Goal: Task Accomplishment & Management: Use online tool/utility

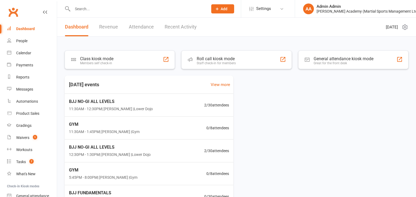
click at [100, 5] on input "text" at bounding box center [137, 9] width 133 height 8
click at [16, 137] on div "Waivers" at bounding box center [22, 138] width 13 height 4
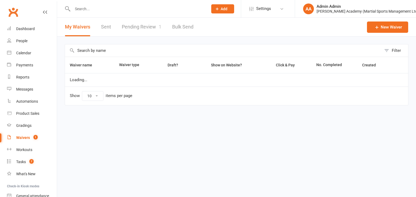
click at [149, 31] on link "Pending Review 1" at bounding box center [142, 27] width 40 height 19
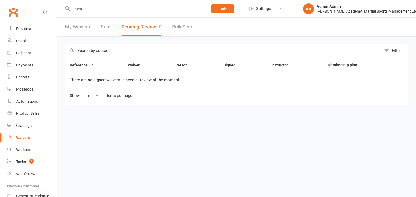
click at [151, 31] on button "Pending Review 0" at bounding box center [141, 27] width 40 height 19
click at [33, 27] on div "Dashboard" at bounding box center [25, 29] width 19 height 4
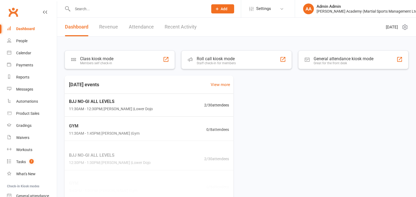
click at [87, 9] on input "text" at bounding box center [137, 9] width 133 height 8
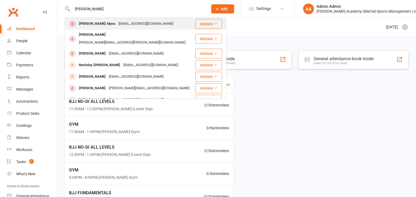
type input "[PERSON_NAME]"
click at [97, 25] on div "[PERSON_NAME] Alpsu" at bounding box center [97, 24] width 40 height 8
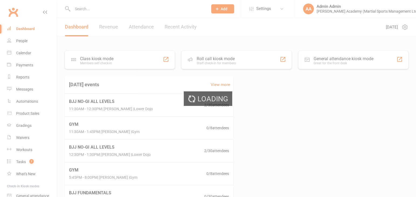
scroll to position [0, 0]
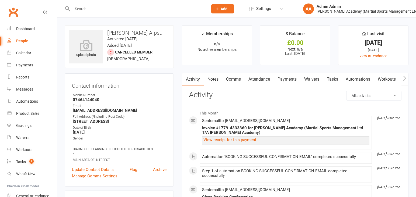
click at [150, 145] on strong "-" at bounding box center [120, 143] width 94 height 5
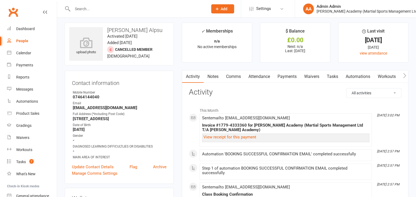
scroll to position [3, 0]
drag, startPoint x: 141, startPoint y: 137, endPoint x: 152, endPoint y: 143, distance: 12.4
click at [152, 143] on li "Gender -" at bounding box center [119, 138] width 95 height 9
click at [153, 143] on strong "-" at bounding box center [120, 140] width 94 height 5
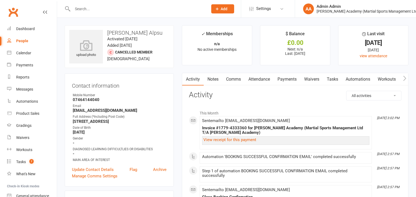
click at [159, 129] on li "Date of Birth [DEMOGRAPHIC_DATA]" at bounding box center [119, 130] width 95 height 9
click at [148, 125] on ul "Owner Mobile Number [PHONE_NUMBER] Email [EMAIL_ADDRESS][DOMAIN_NAME] Full Addr…" at bounding box center [119, 128] width 95 height 70
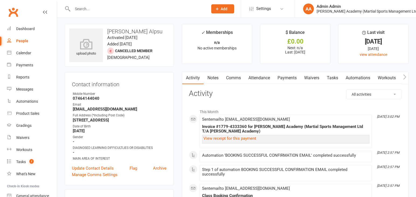
scroll to position [1, 0]
click at [149, 105] on div "Email" at bounding box center [120, 104] width 94 height 5
click at [147, 107] on div "Email" at bounding box center [120, 104] width 94 height 5
drag, startPoint x: 148, startPoint y: 106, endPoint x: 151, endPoint y: 110, distance: 4.4
click at [148, 111] on li "Email [EMAIL_ADDRESS][DOMAIN_NAME]" at bounding box center [119, 106] width 95 height 9
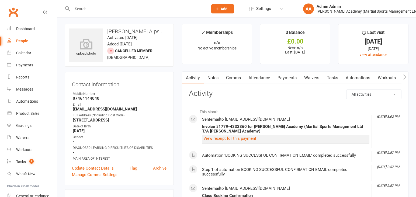
click at [151, 110] on strong "[EMAIL_ADDRESS][DOMAIN_NAME]" at bounding box center [120, 109] width 94 height 5
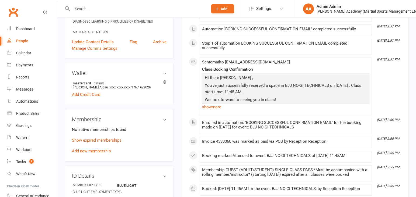
scroll to position [128, 0]
click at [98, 151] on link "Add new membership" at bounding box center [91, 150] width 39 height 5
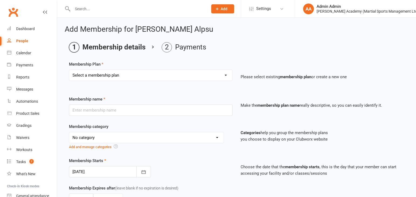
select select "10"
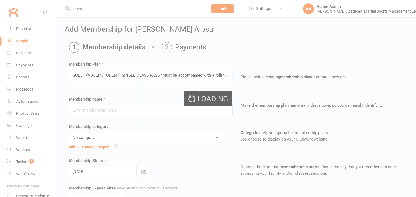
type input "GUEST (ADULT/STUDENT) SINGLE CLASS PASS *Must be accompanied with a rolling mem…"
select select "7"
type input "1"
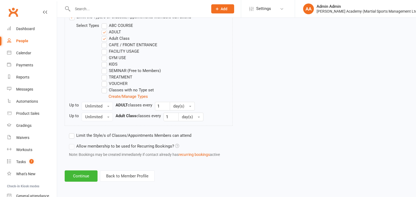
scroll to position [291, 0]
click at [73, 179] on button "Continue" at bounding box center [81, 176] width 33 height 11
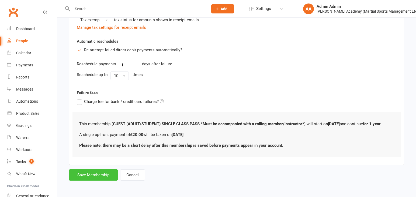
scroll to position [141, 0]
click at [102, 175] on button "Save Membership" at bounding box center [93, 175] width 49 height 11
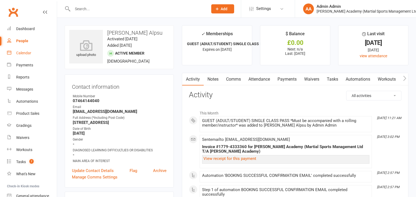
click at [21, 52] on div "Calendar" at bounding box center [23, 53] width 15 height 4
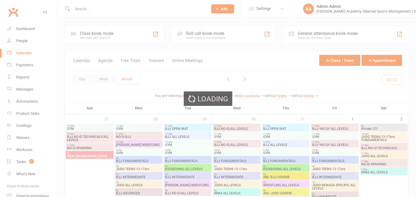
click at [215, 37] on div "Loading" at bounding box center [208, 98] width 416 height 197
click at [200, 36] on div "Loading" at bounding box center [208, 98] width 416 height 197
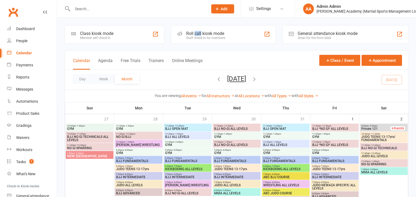
click at [200, 36] on div "Roll call kiosk mode" at bounding box center [205, 33] width 39 height 5
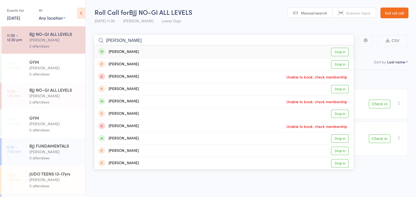
type input "[PERSON_NAME]"
click at [345, 52] on link "Drop in" at bounding box center [340, 52] width 18 height 8
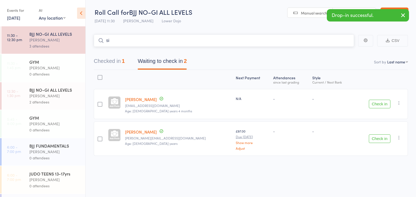
type input "s"
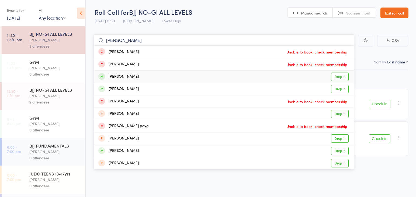
type input "emma"
click at [342, 76] on link "Drop in" at bounding box center [340, 77] width 18 height 8
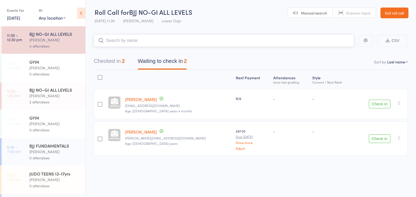
click at [112, 40] on input "search" at bounding box center [224, 40] width 260 height 12
click at [114, 40] on input "search" at bounding box center [224, 40] width 260 height 12
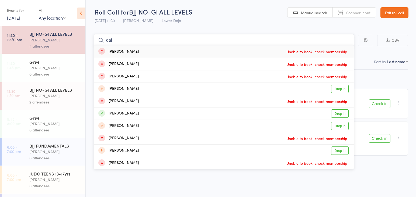
drag, startPoint x: 112, startPoint y: 40, endPoint x: 83, endPoint y: 39, distance: 29.1
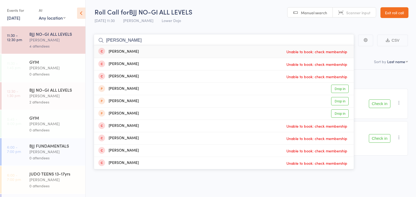
drag, startPoint x: 139, startPoint y: 41, endPoint x: 66, endPoint y: 41, distance: 73.0
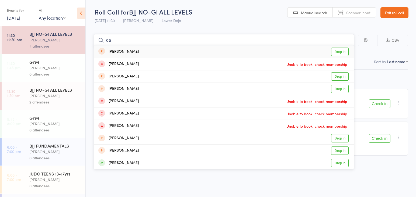
type input "d"
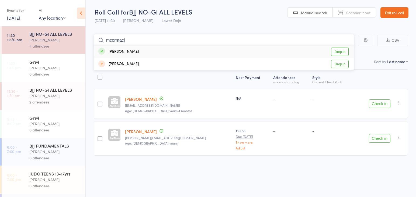
type input "mcormacj"
click at [342, 50] on link "Drop in" at bounding box center [340, 52] width 18 height 8
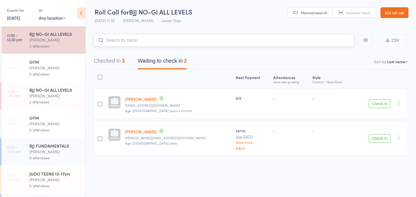
click at [113, 62] on button "Checked in 3" at bounding box center [109, 62] width 31 height 14
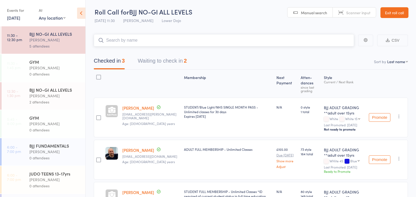
click at [152, 63] on button "Waiting to check in 2" at bounding box center [162, 62] width 49 height 14
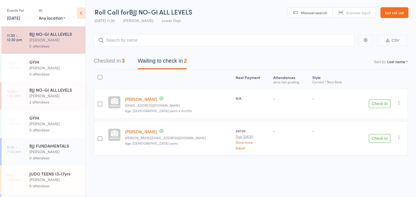
click at [378, 136] on button "Check in" at bounding box center [380, 138] width 22 height 9
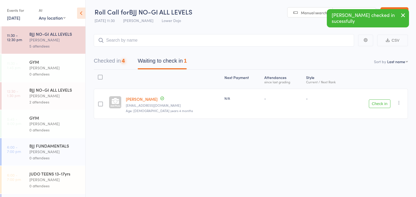
click at [115, 62] on button "Checked in 4" at bounding box center [109, 62] width 31 height 14
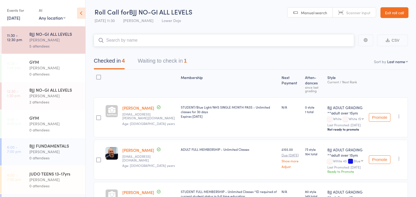
click at [115, 40] on input "search" at bounding box center [224, 40] width 260 height 12
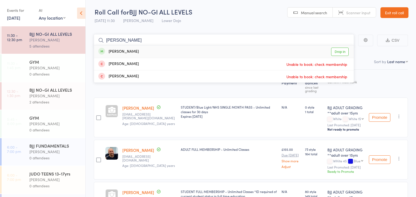
type input "poole"
click at [339, 53] on link "Drop in" at bounding box center [340, 52] width 18 height 8
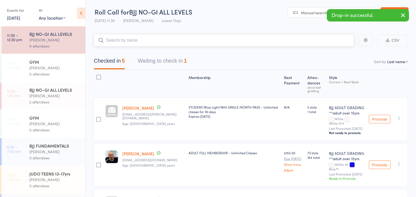
click at [171, 59] on button "Waiting to check in 1" at bounding box center [162, 62] width 49 height 14
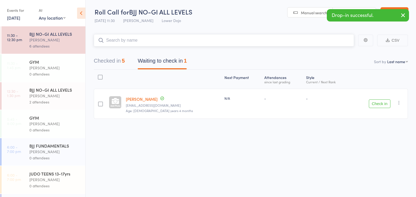
click at [106, 60] on button "Checked in 5" at bounding box center [109, 62] width 31 height 14
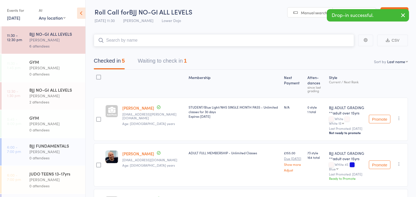
click at [113, 42] on input "search" at bounding box center [224, 40] width 260 height 12
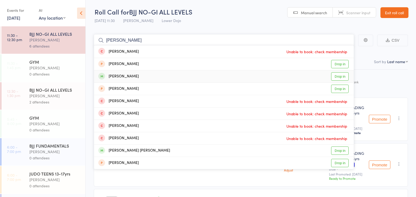
type input "bethany"
click at [345, 75] on link "Drop in" at bounding box center [340, 76] width 18 height 8
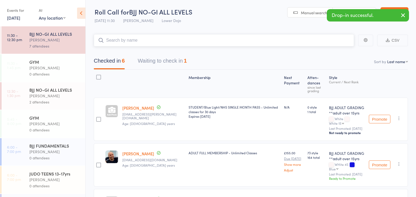
click at [176, 63] on button "Waiting to check in 1" at bounding box center [162, 62] width 49 height 14
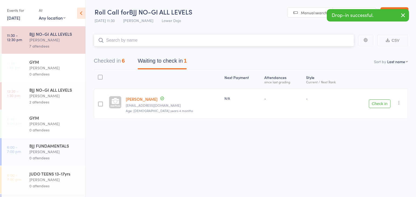
click at [119, 63] on button "Checked in 6" at bounding box center [109, 62] width 31 height 14
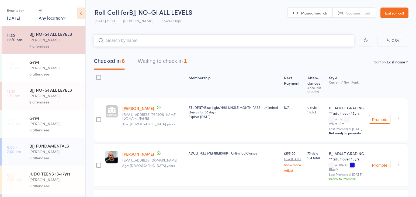
scroll to position [0, 0]
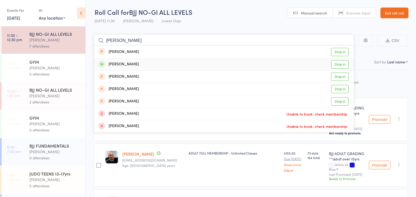
type input "elanor"
click at [338, 63] on link "Drop in" at bounding box center [340, 64] width 18 height 8
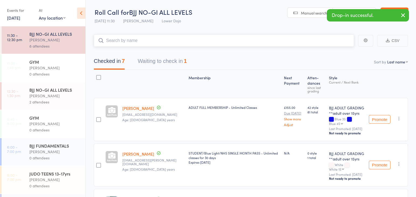
click at [154, 62] on button "Waiting to check in 1" at bounding box center [162, 62] width 49 height 14
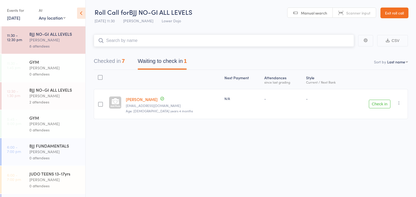
click at [114, 62] on button "Checked in 7" at bounding box center [109, 62] width 31 height 14
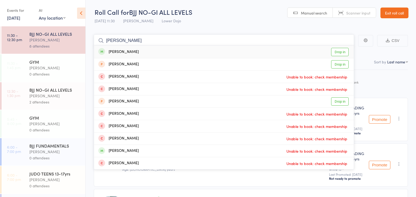
type input "harry thwart"
drag, startPoint x: 193, startPoint y: 3, endPoint x: 341, endPoint y: 50, distance: 155.4
click at [341, 50] on link "Drop in" at bounding box center [340, 52] width 18 height 8
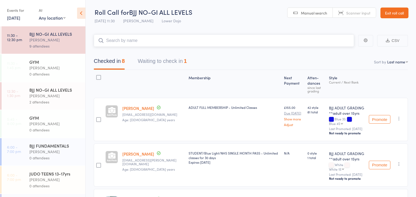
click at [150, 60] on button "Waiting to check in 1" at bounding box center [162, 62] width 49 height 14
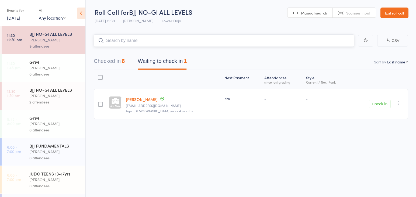
click at [107, 61] on button "Checked in 8" at bounding box center [109, 62] width 31 height 14
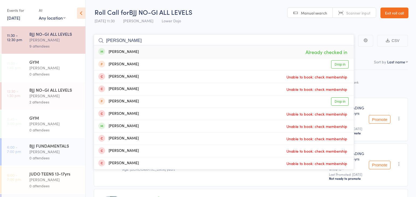
type input "harry thwart"
click at [43, 100] on div "2 attendees" at bounding box center [54, 102] width 51 height 6
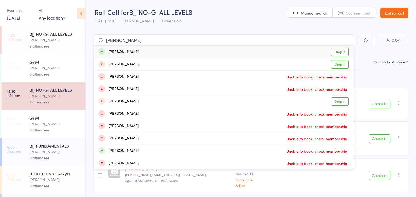
type input "harry thaw"
drag, startPoint x: 118, startPoint y: 40, endPoint x: 342, endPoint y: 52, distance: 224.9
click at [342, 52] on link "Drop in" at bounding box center [340, 52] width 18 height 8
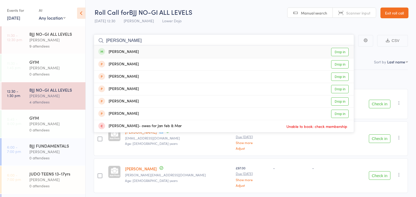
type input "elanor former"
drag, startPoint x: 125, startPoint y: 44, endPoint x: 340, endPoint y: 53, distance: 215.1
click at [340, 53] on link "Drop in" at bounding box center [340, 52] width 18 height 8
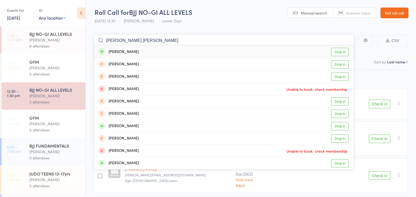
type input "george white smit"
click at [343, 52] on link "Drop in" at bounding box center [340, 52] width 18 height 8
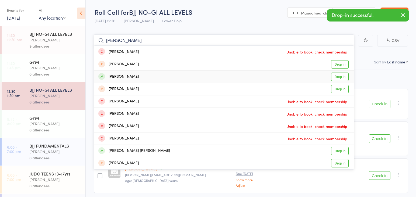
type input "bethany"
click at [342, 75] on link "Drop in" at bounding box center [340, 77] width 18 height 8
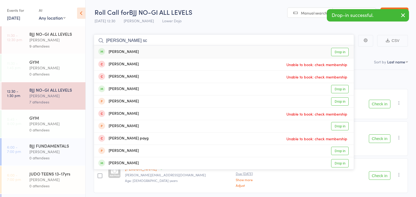
type input "emma sc"
click at [339, 53] on link "Drop in" at bounding box center [340, 52] width 18 height 8
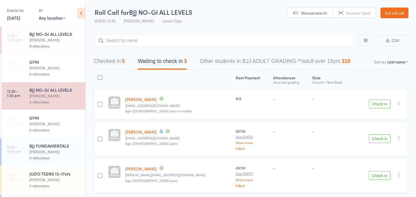
click at [52, 40] on div "[PERSON_NAME]" at bounding box center [54, 40] width 51 height 6
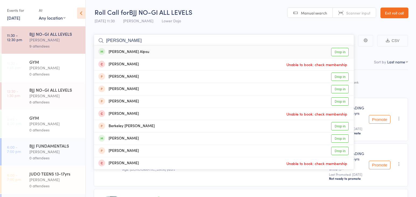
type input "[PERSON_NAME]"
drag, startPoint x: 342, startPoint y: 53, endPoint x: 318, endPoint y: 54, distance: 23.4
click at [342, 53] on link "Drop in" at bounding box center [340, 52] width 18 height 8
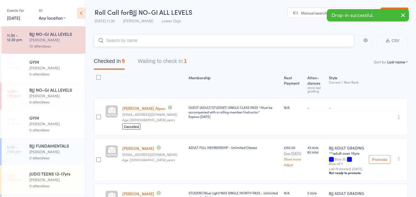
click at [152, 61] on button "Waiting to check in 1" at bounding box center [162, 62] width 49 height 14
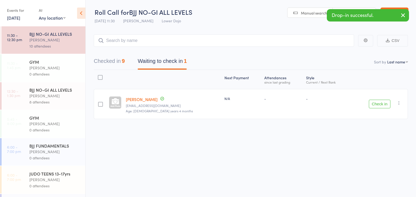
click at [372, 103] on button "Check in" at bounding box center [380, 104] width 22 height 9
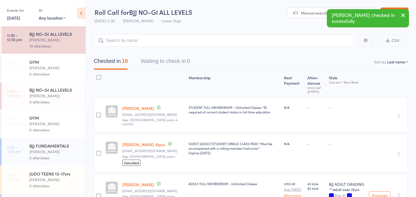
click at [55, 93] on div "[PERSON_NAME]" at bounding box center [54, 96] width 51 height 6
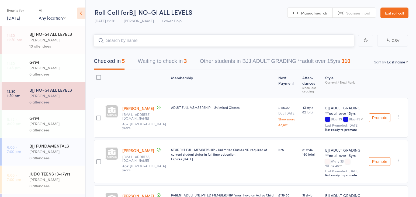
click at [159, 62] on button "Waiting to check in 3" at bounding box center [162, 62] width 49 height 14
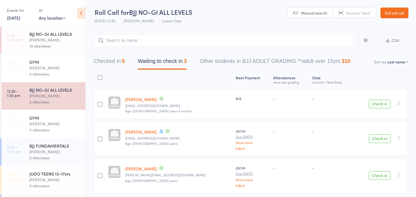
click at [378, 104] on button "Check in" at bounding box center [380, 104] width 22 height 9
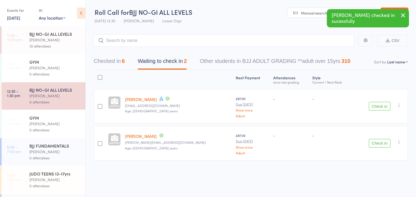
click at [382, 143] on button "Check in" at bounding box center [380, 143] width 22 height 9
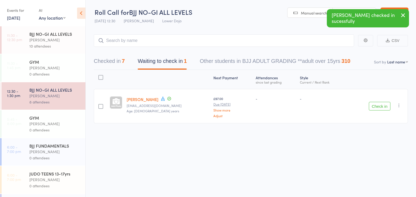
click at [49, 44] on div "10 attendees" at bounding box center [54, 46] width 51 height 6
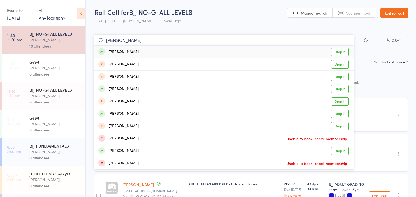
type input "george white"
click at [343, 50] on link "Drop in" at bounding box center [340, 52] width 18 height 8
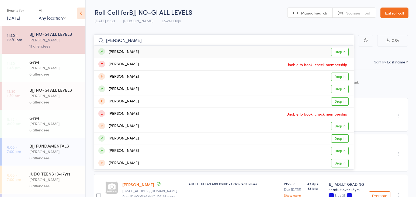
type input "joe owen"
click at [335, 50] on link "Drop in" at bounding box center [340, 52] width 18 height 8
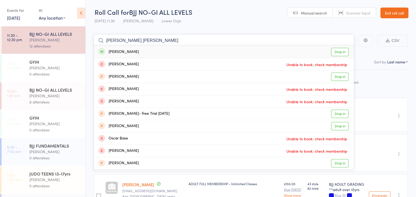
type input "oskar ted"
click at [335, 52] on link "Drop in" at bounding box center [340, 52] width 18 height 8
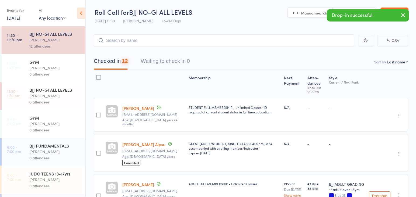
click at [56, 95] on div "[PERSON_NAME]" at bounding box center [54, 96] width 51 height 6
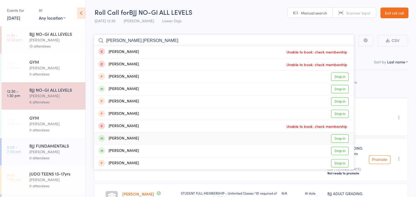
type input "danny wim"
drag, startPoint x: 336, startPoint y: 139, endPoint x: 325, endPoint y: 137, distance: 10.4
click at [336, 139] on link "Drop in" at bounding box center [340, 139] width 18 height 8
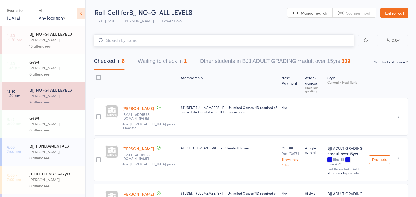
click at [169, 63] on button "Waiting to check in 1" at bounding box center [162, 62] width 49 height 14
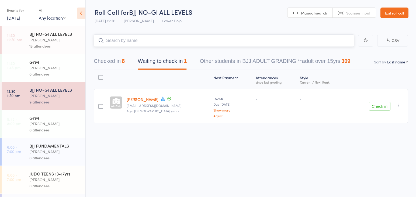
click at [112, 60] on button "Checked in 8" at bounding box center [109, 62] width 31 height 14
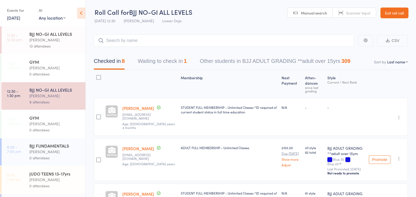
click at [43, 41] on div "[PERSON_NAME]" at bounding box center [54, 40] width 51 height 6
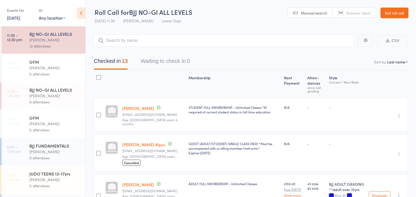
click at [62, 100] on div "9 attendees" at bounding box center [54, 102] width 51 height 6
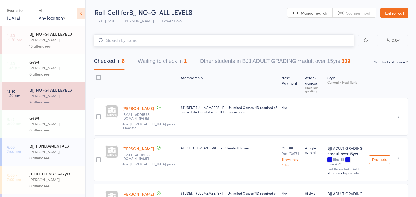
click at [178, 61] on button "Waiting to check in 1" at bounding box center [162, 62] width 49 height 14
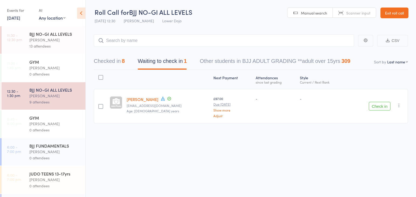
click at [375, 106] on button "Check in" at bounding box center [380, 106] width 22 height 9
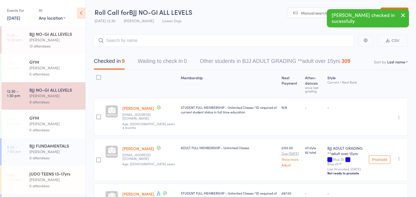
click at [49, 40] on div "[PERSON_NAME]" at bounding box center [54, 40] width 51 height 6
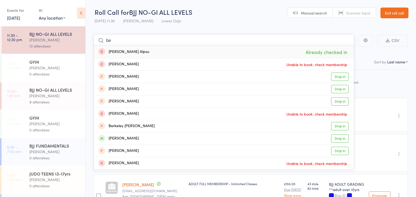
type input "b"
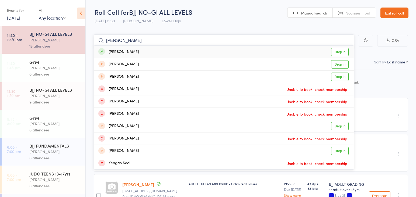
type input "kelman"
click at [338, 52] on link "Drop in" at bounding box center [340, 52] width 18 height 8
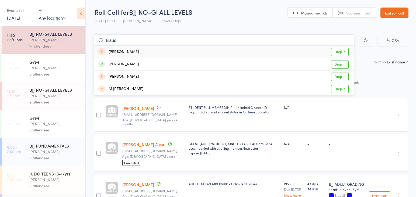
type input "laud"
drag, startPoint x: 163, startPoint y: 38, endPoint x: 338, endPoint y: 63, distance: 177.2
click at [338, 63] on link "Drop in" at bounding box center [340, 64] width 18 height 8
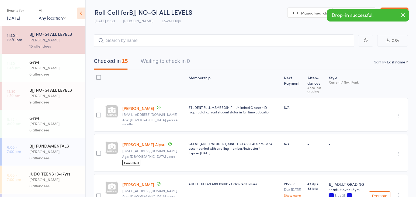
click at [36, 92] on div "BJJ NO-GI ALL LEVELS" at bounding box center [54, 90] width 51 height 6
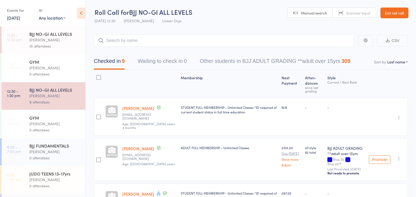
click at [48, 47] on div "15 attendees" at bounding box center [54, 46] width 51 height 6
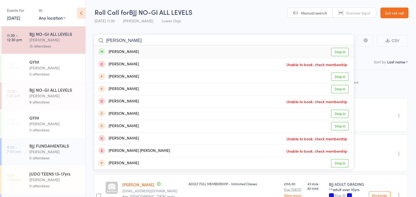
type input "archie wel"
click at [335, 51] on link "Drop in" at bounding box center [340, 52] width 18 height 8
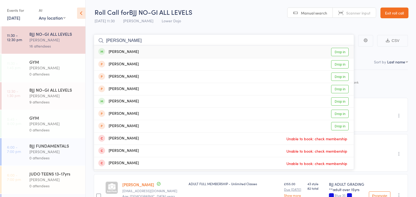
type input "daniel wim"
click at [345, 52] on link "Drop in" at bounding box center [340, 52] width 18 height 8
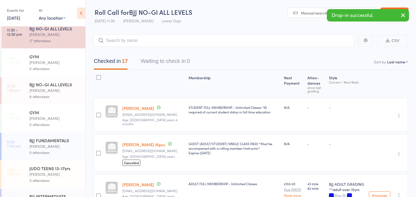
click at [57, 98] on div "9 attendees" at bounding box center [54, 97] width 51 height 6
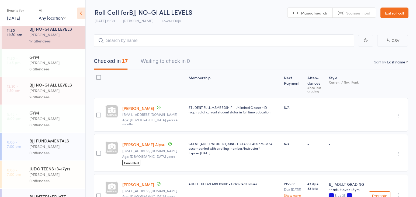
scroll to position [4, 0]
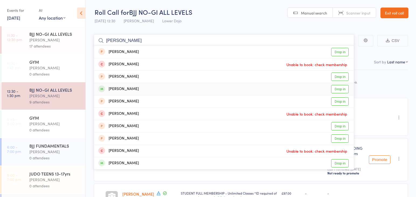
type input "daniel mc"
click at [338, 86] on link "Drop in" at bounding box center [340, 89] width 18 height 8
type input "joe owen"
click at [336, 52] on link "Drop in" at bounding box center [340, 52] width 18 height 8
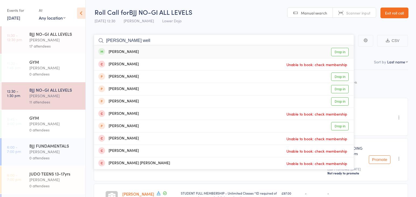
type input "archie well"
click at [340, 51] on link "Drop in" at bounding box center [340, 52] width 18 height 8
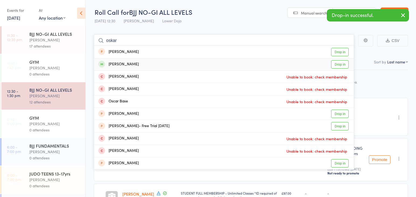
type input "oskar"
click at [339, 63] on link "Drop in" at bounding box center [340, 64] width 18 height 8
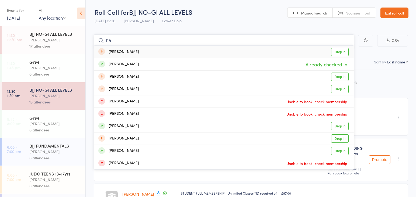
type input "h"
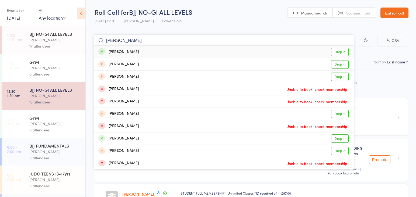
type input "jan ma"
click at [339, 50] on link "Drop in" at bounding box center [340, 52] width 18 height 8
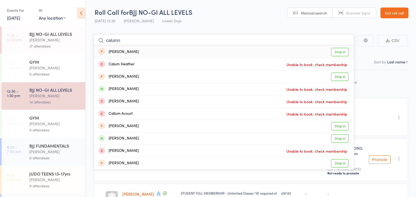
type input "column"
drag, startPoint x: 318, startPoint y: 41, endPoint x: 44, endPoint y: 43, distance: 274.8
click at [44, 43] on div "17 attendees" at bounding box center [54, 46] width 51 height 6
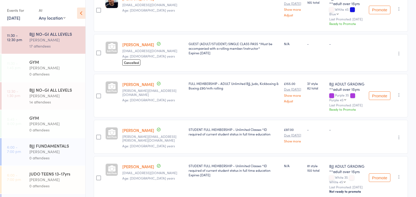
scroll to position [319, 0]
click at [40, 103] on div "14 attendees" at bounding box center [54, 102] width 51 height 6
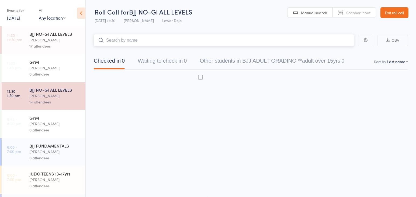
scroll to position [0, 0]
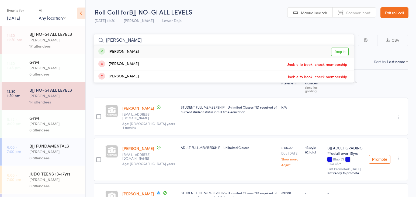
type input "poole"
click at [339, 52] on link "Drop in" at bounding box center [340, 52] width 18 height 8
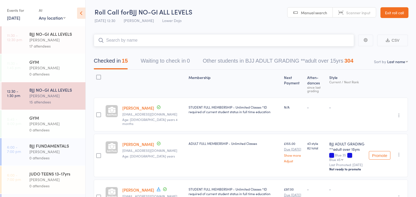
click at [165, 60] on button "Waiting to check in 0" at bounding box center [165, 62] width 49 height 14
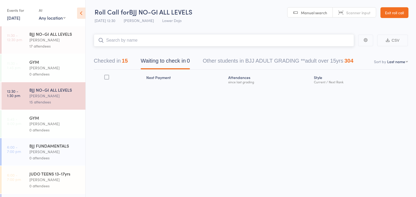
drag, startPoint x: 237, startPoint y: 64, endPoint x: 218, endPoint y: 62, distance: 18.9
click at [237, 64] on button "Other students in BJJ ADULT GRADING **adult over 15yrs 304" at bounding box center [278, 62] width 151 height 14
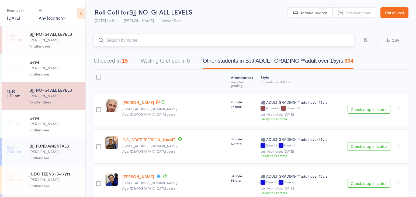
click at [183, 62] on button "Waiting to check in 0" at bounding box center [165, 62] width 49 height 14
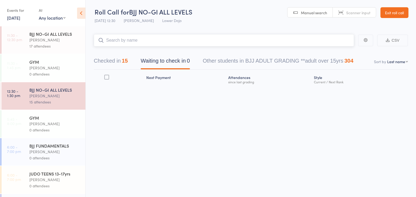
click at [126, 61] on div "15" at bounding box center [125, 61] width 6 height 6
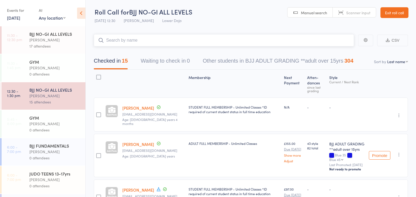
click at [153, 63] on button "Waiting to check in 0" at bounding box center [165, 62] width 49 height 14
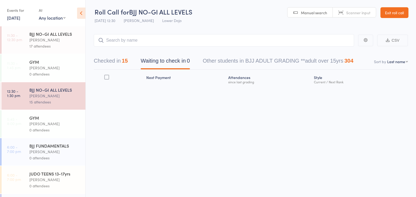
click at [44, 46] on div "17 attendees" at bounding box center [54, 46] width 51 height 6
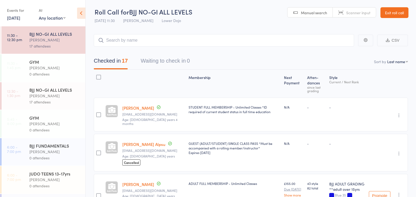
click at [66, 96] on div "[PERSON_NAME]" at bounding box center [54, 96] width 51 height 6
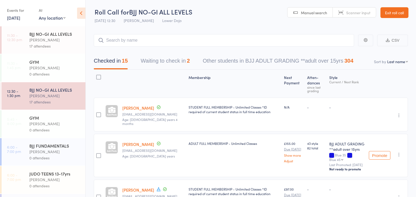
click at [318, 61] on button "Other students in BJJ ADULT GRADING **adult over 15yrs 304" at bounding box center [278, 62] width 151 height 14
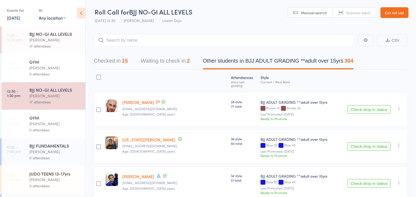
click at [128, 62] on div "15" at bounding box center [125, 61] width 6 height 6
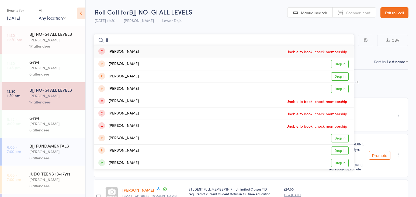
type input "l"
